Goal: Information Seeking & Learning: Learn about a topic

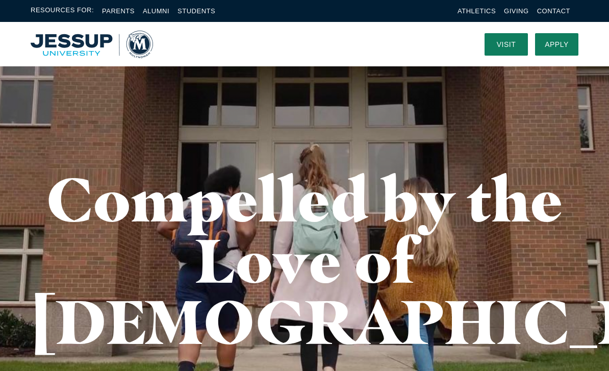
click at [207, 11] on link "Students" at bounding box center [196, 11] width 38 height 8
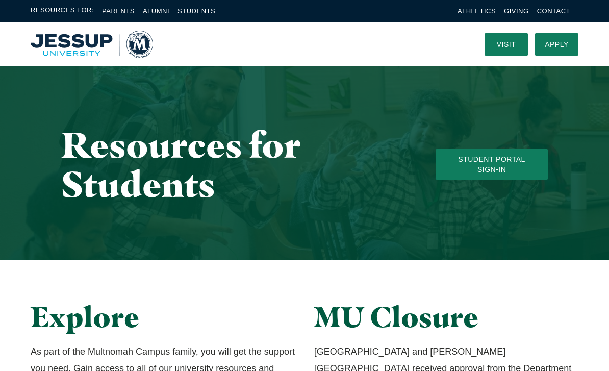
click at [567, 39] on link "Apply" at bounding box center [556, 44] width 43 height 22
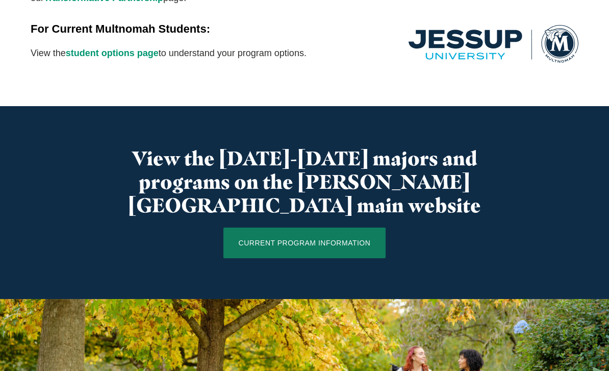
scroll to position [572, 0]
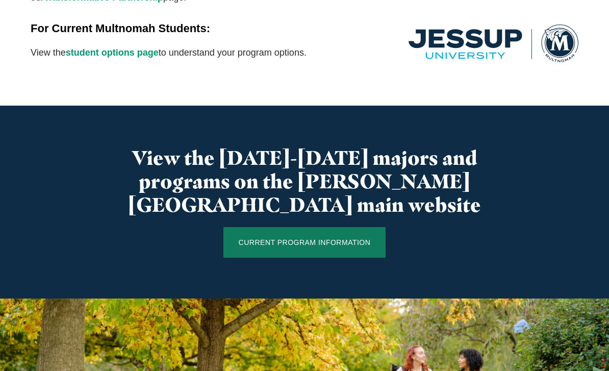
click at [309, 227] on link "CURRENT PROGRAM INFORMATION" at bounding box center [304, 242] width 163 height 31
